Goal: Information Seeking & Learning: Learn about a topic

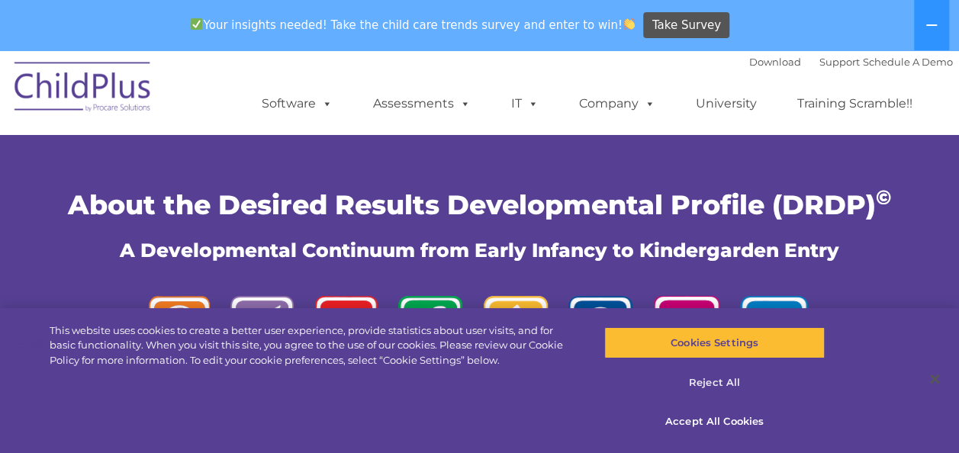
click at [764, 395] on button "Reject All" at bounding box center [714, 383] width 220 height 32
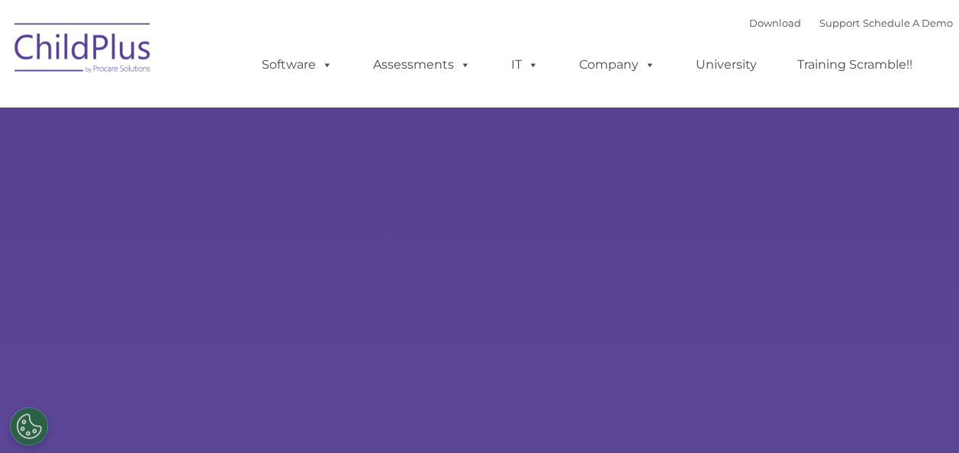
select select "MEDIUM"
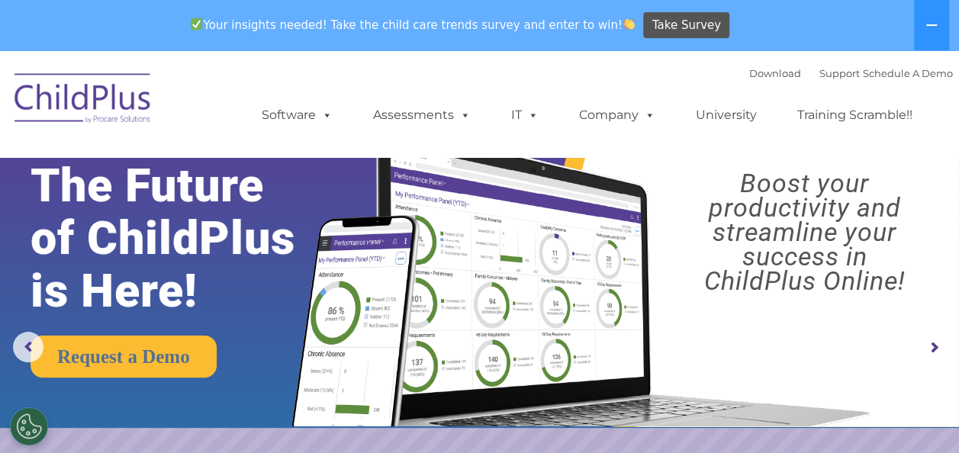
click at [956, 446] on rs-slide "Request a Demo The Future of ChildPlus is Here! Boost your productivity and str…" at bounding box center [479, 347] width 959 height 595
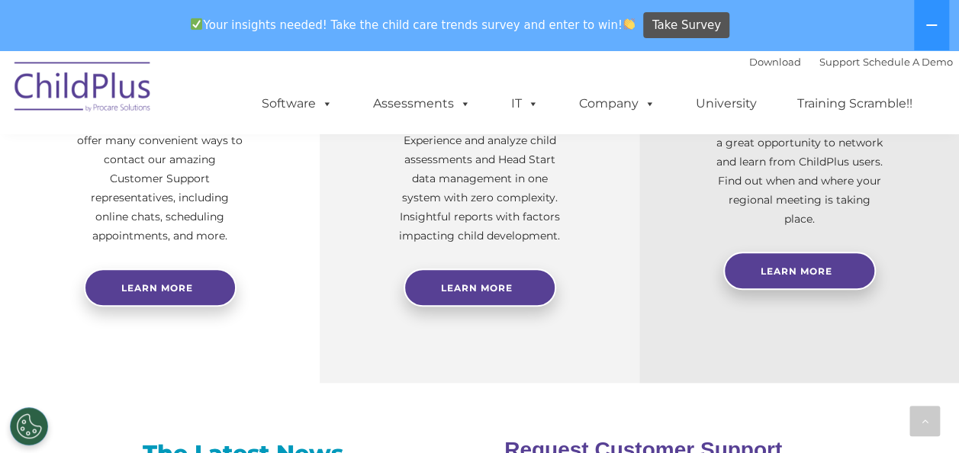
scroll to position [742, 0]
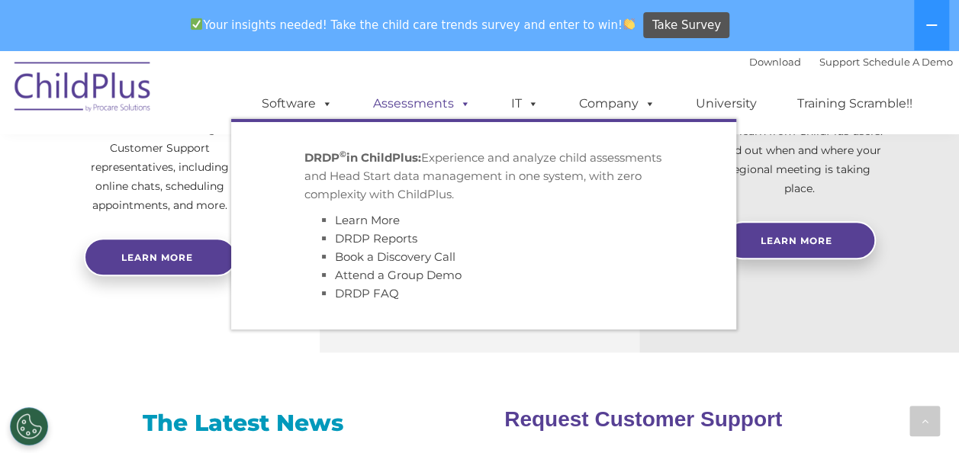
click at [411, 106] on link "Assessments" at bounding box center [422, 103] width 128 height 31
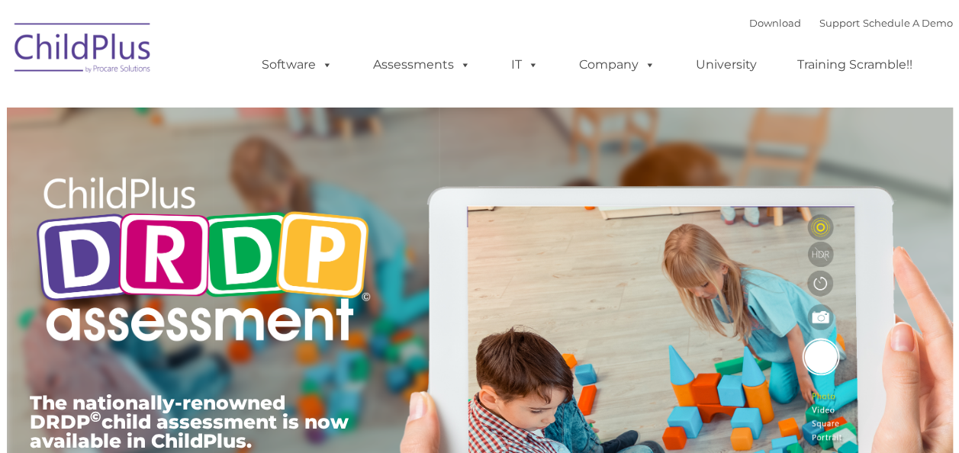
type input ""
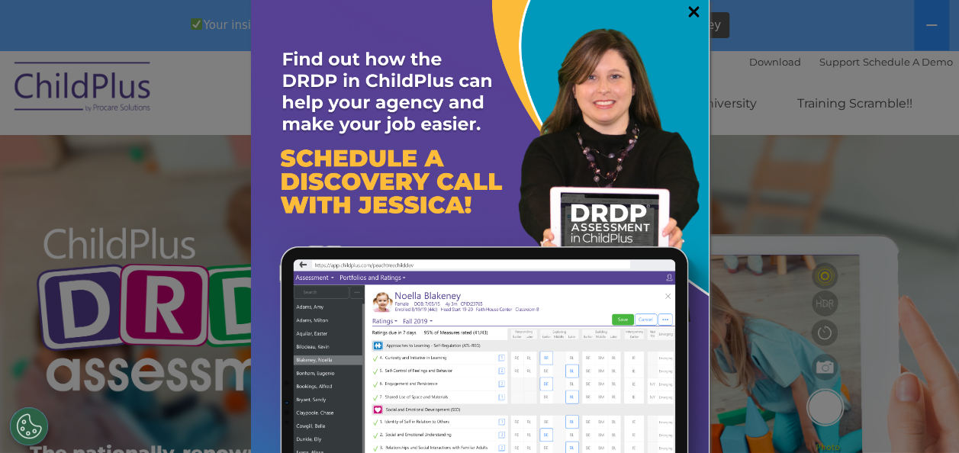
click at [687, 11] on link "×" at bounding box center [694, 11] width 18 height 15
